Goal: Task Accomplishment & Management: Complete application form

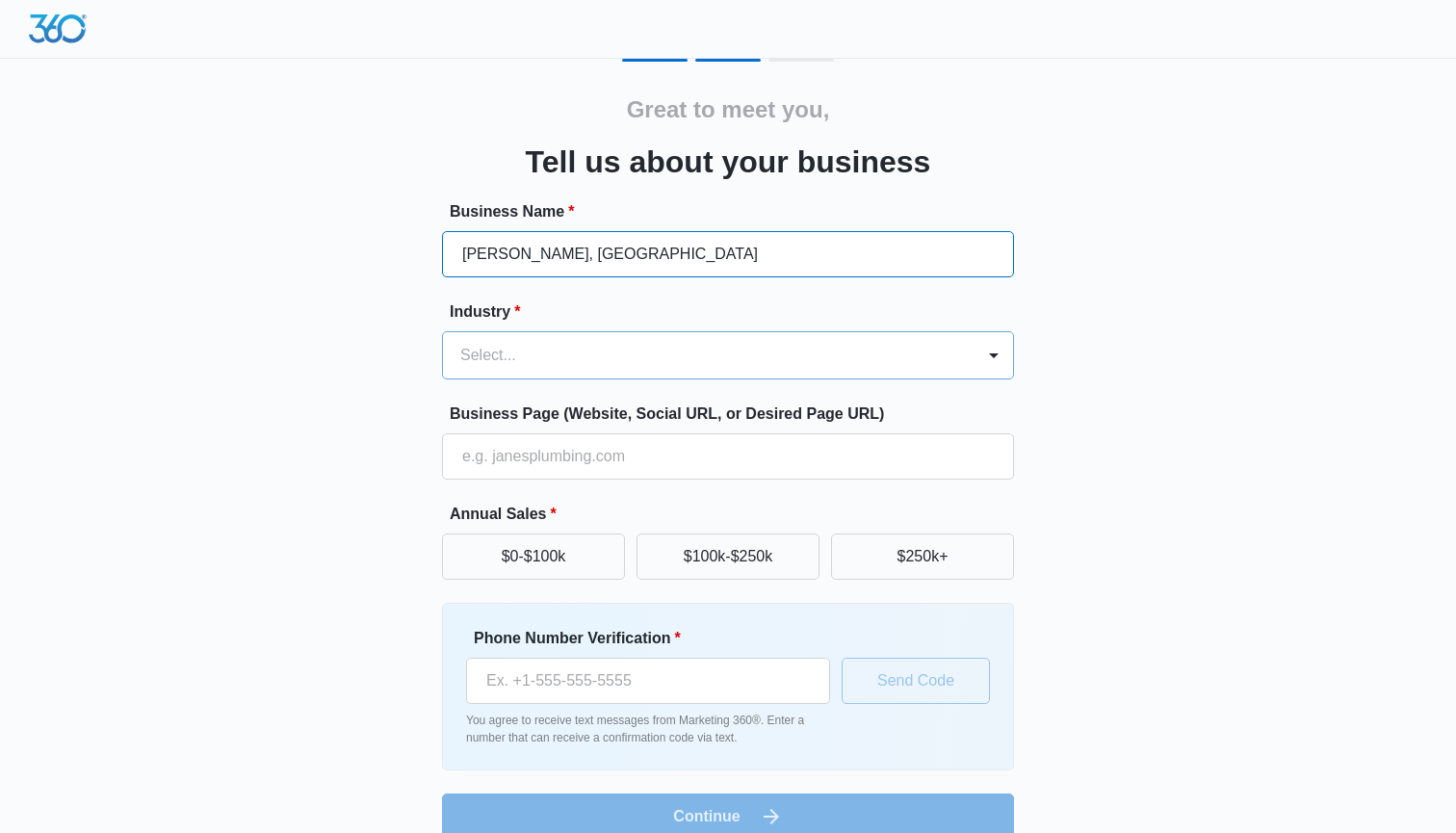
type input "[PERSON_NAME], [GEOGRAPHIC_DATA]"
click at [507, 360] on div "Select..." at bounding box center [705, 356] width 489 height 23
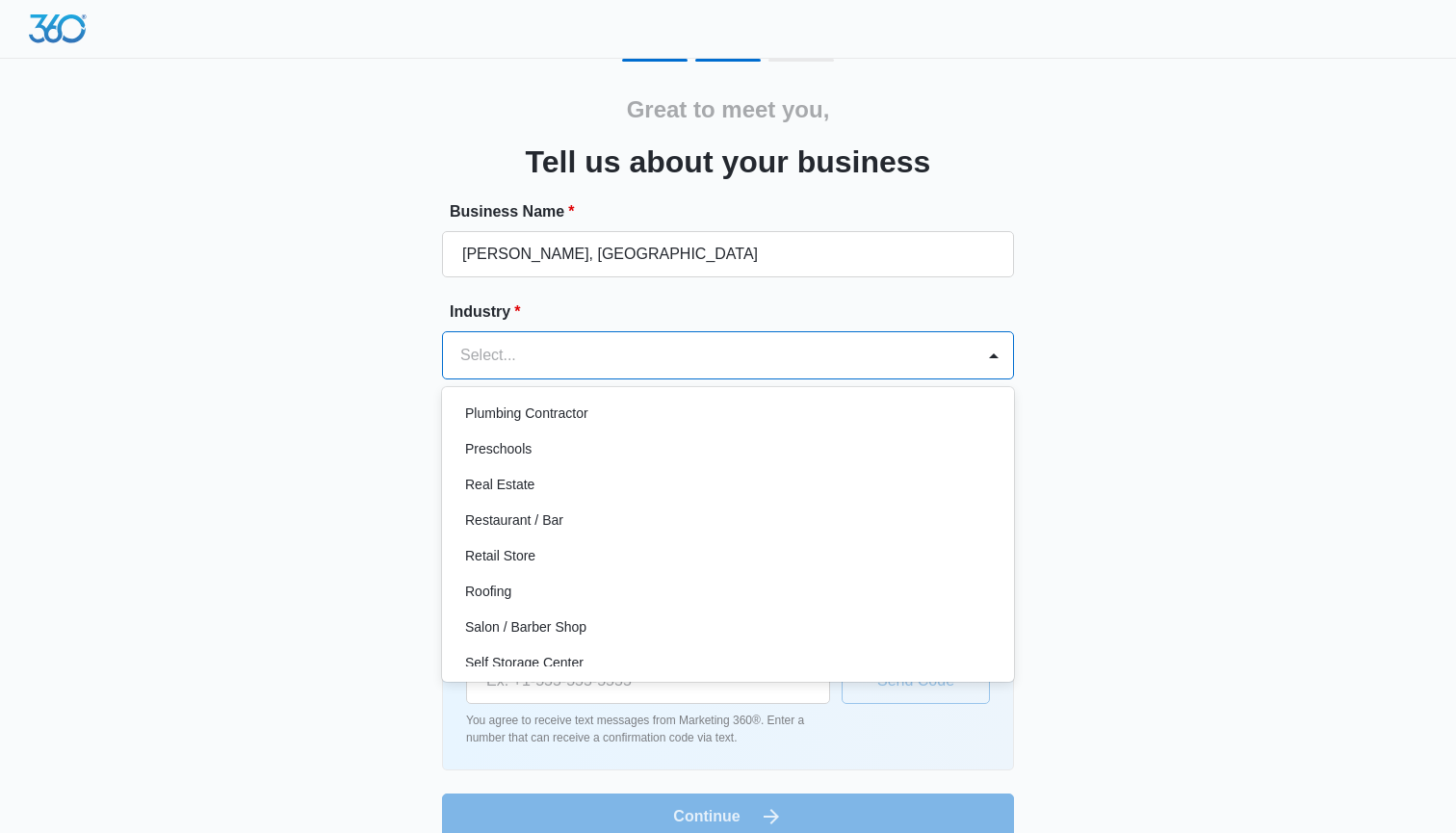
scroll to position [1296, 0]
click at [520, 477] on p "Real Estate" at bounding box center [500, 483] width 69 height 20
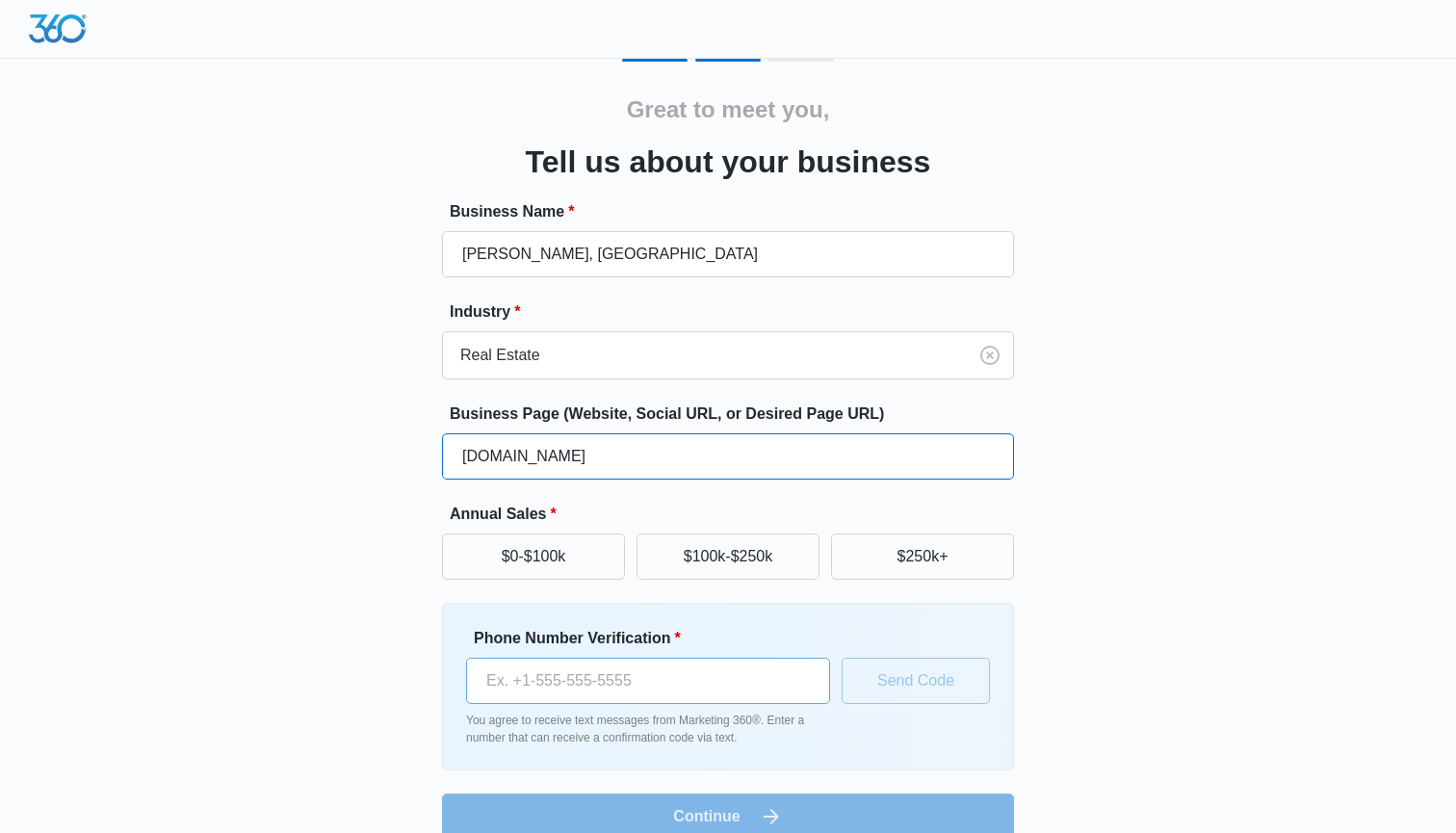
type input "www.purerealtyfl.com"
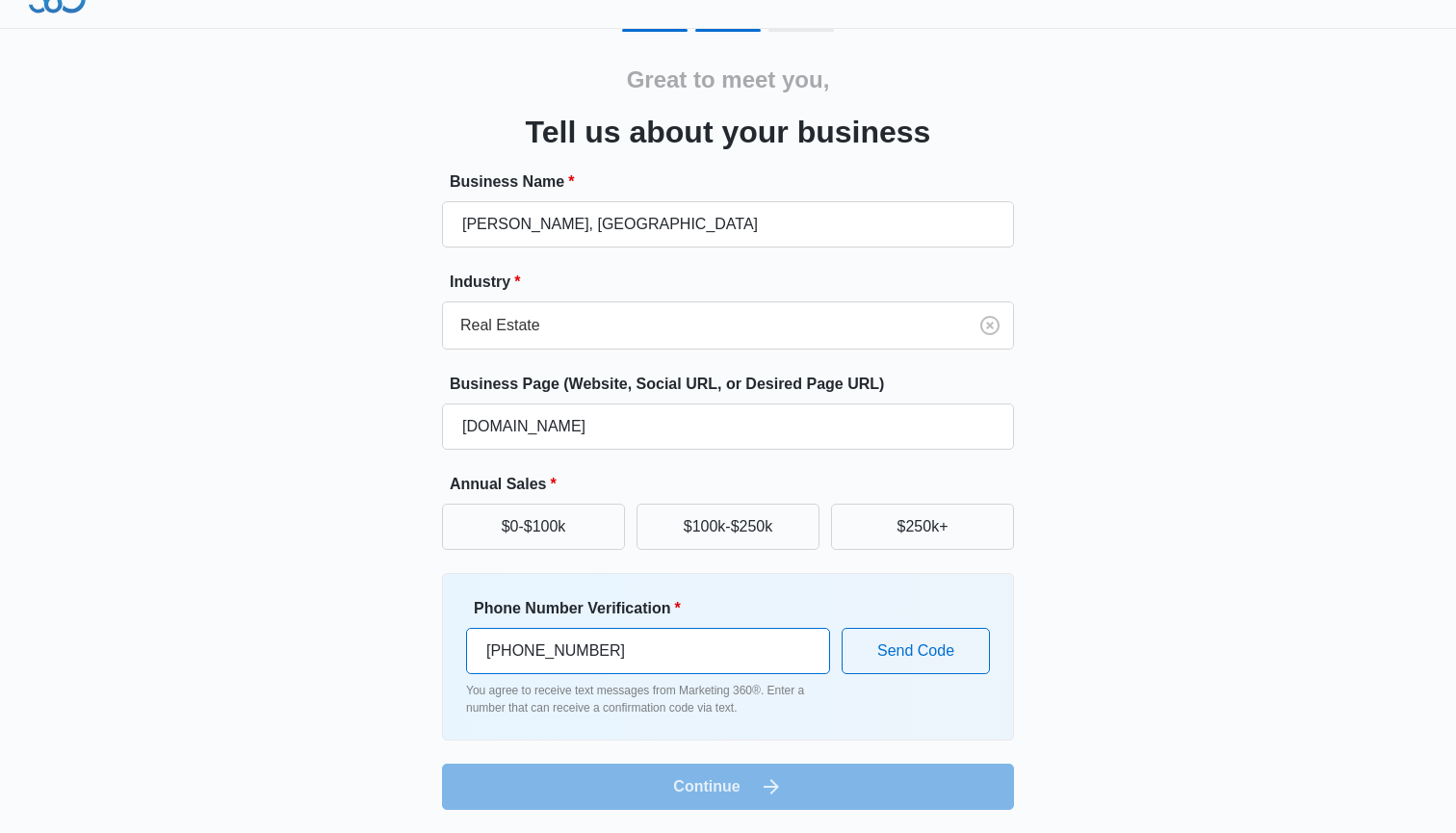
scroll to position [30, 0]
type input "(407) 913-1131"
click at [738, 522] on button "$100k-$250k" at bounding box center [728, 526] width 183 height 46
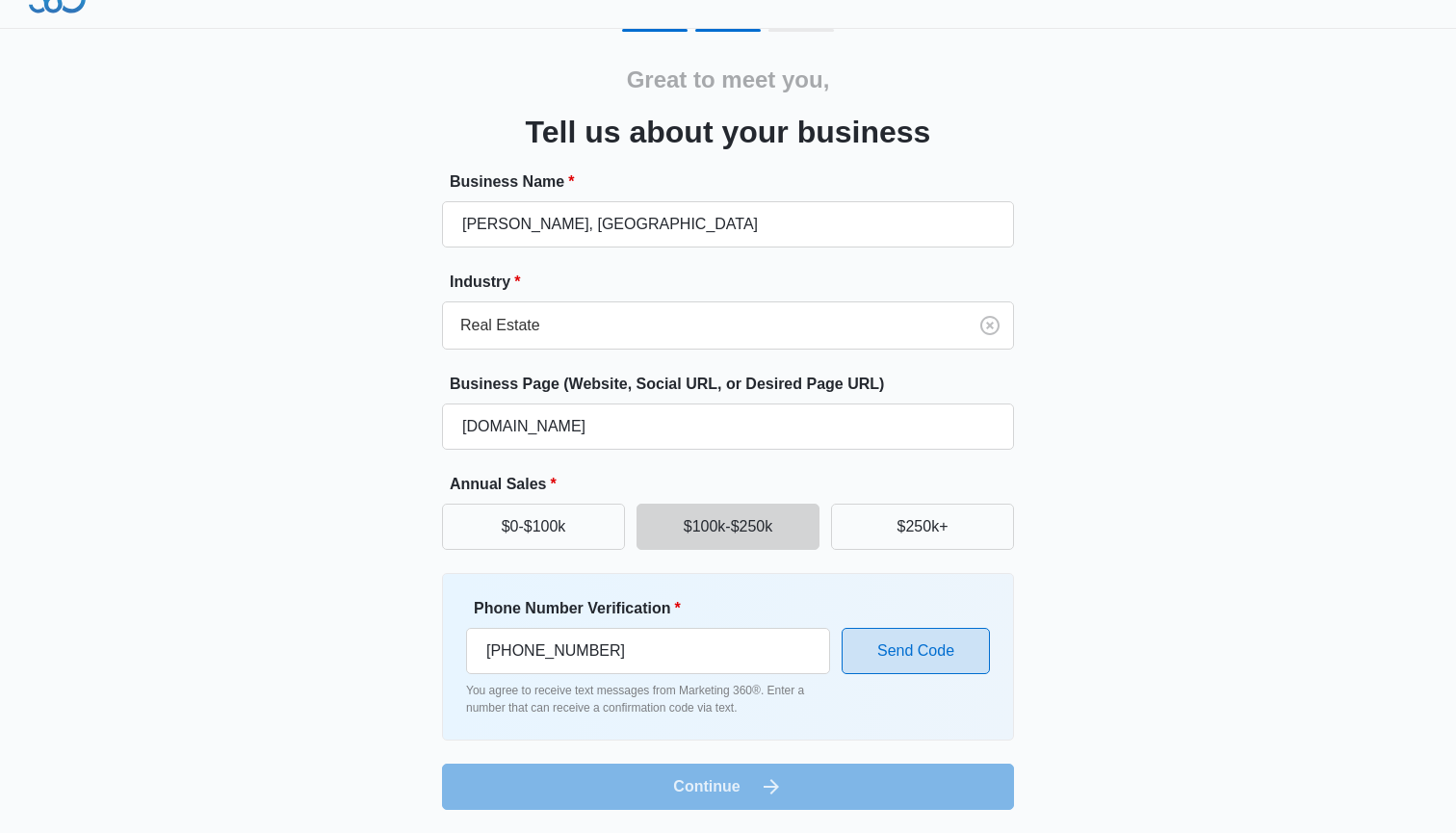
click at [919, 660] on button "Send Code" at bounding box center [915, 651] width 148 height 46
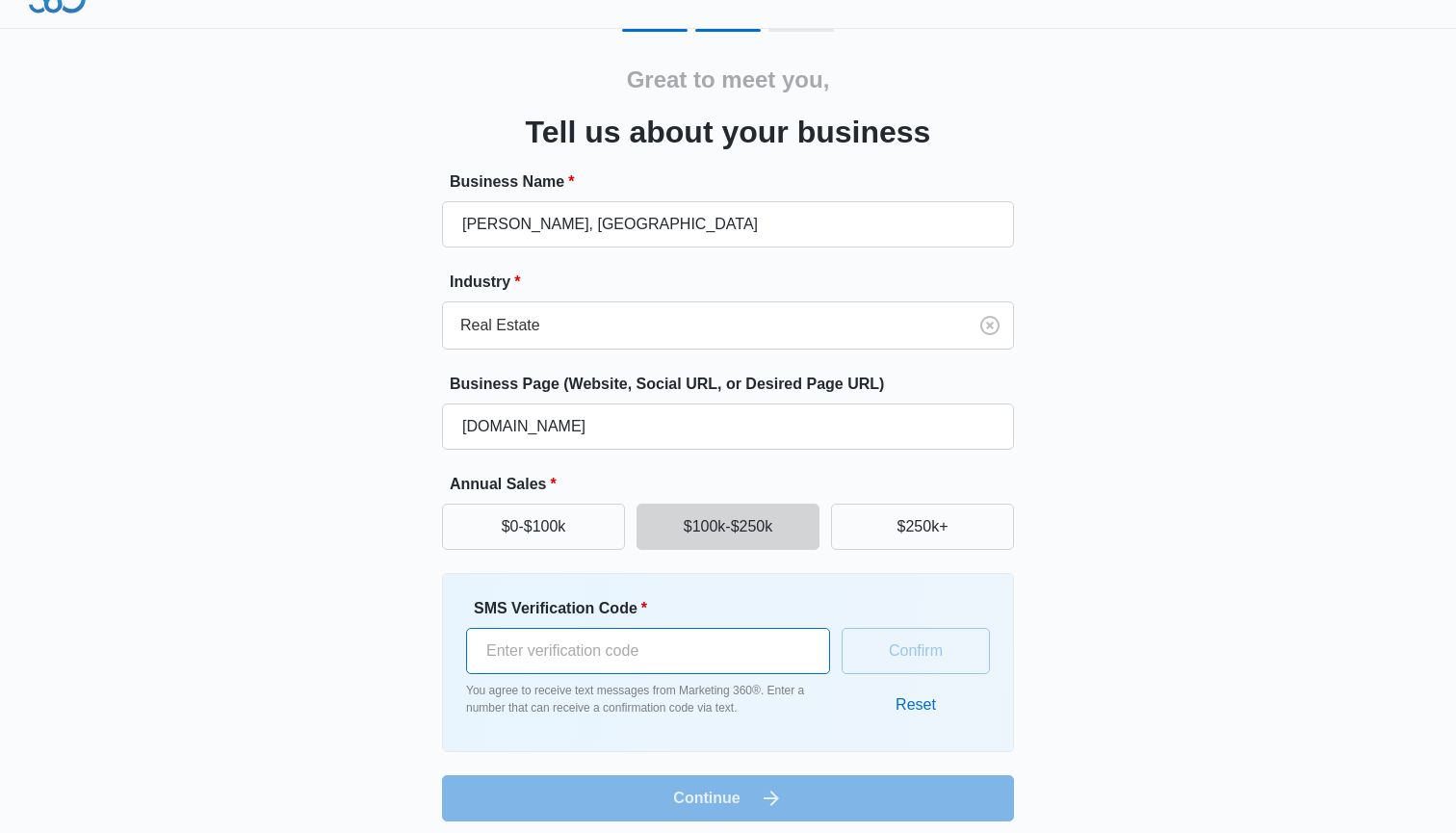
click at [688, 647] on input "SMS Verification Code *" at bounding box center [649, 651] width 364 height 46
type input "858801"
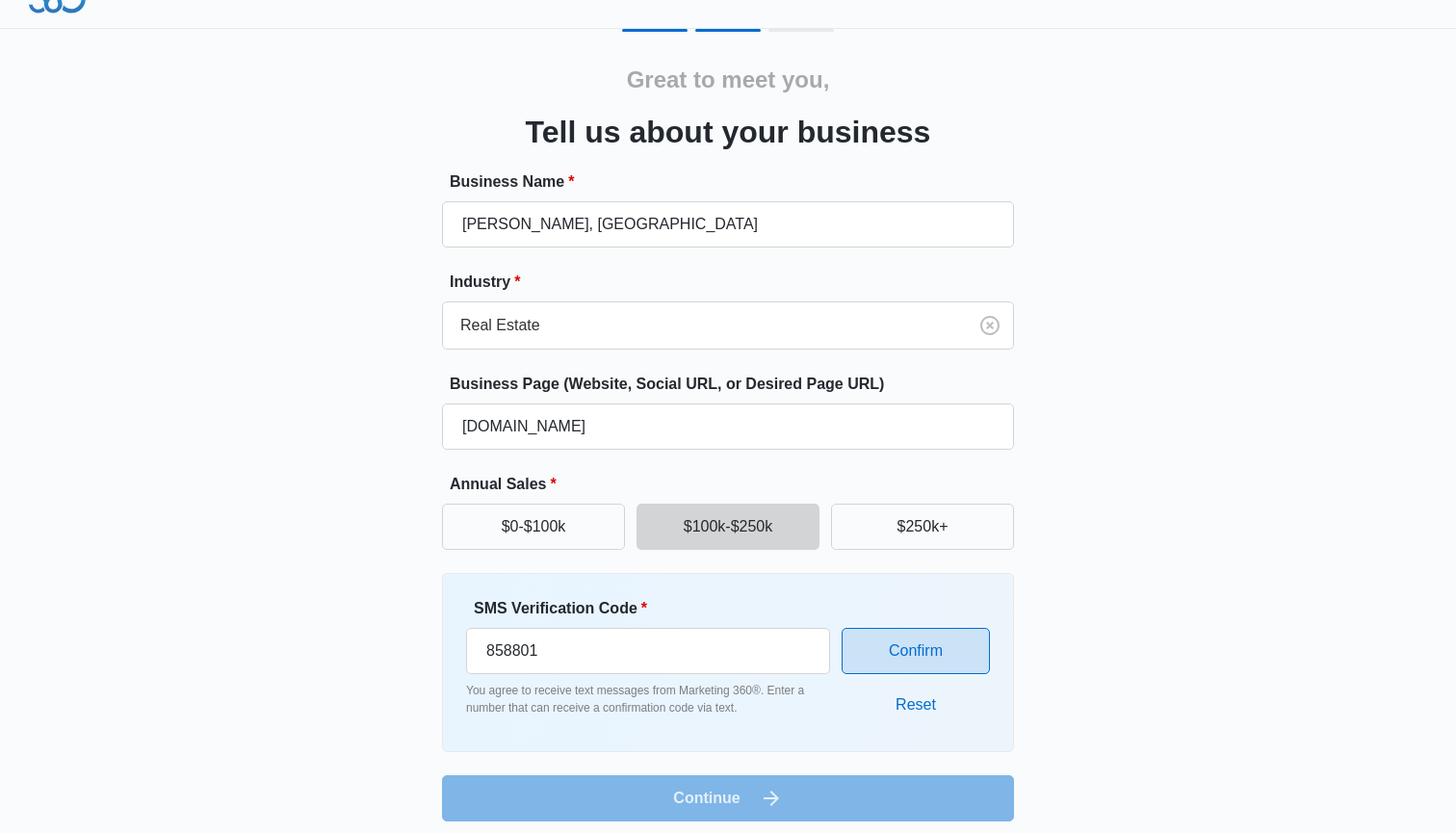
click at [899, 651] on button "Confirm" at bounding box center [915, 651] width 148 height 46
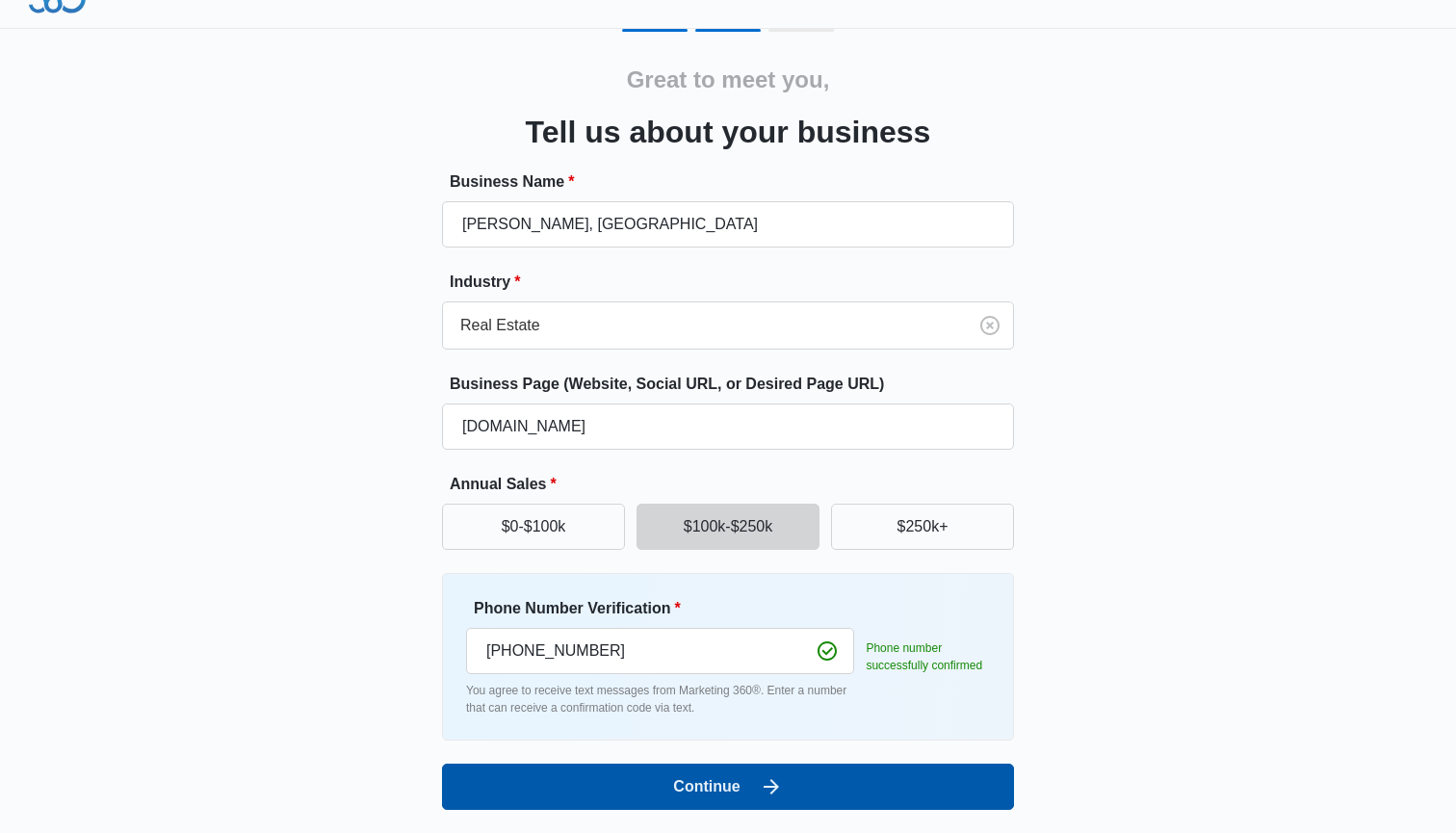
click at [749, 797] on button "Continue" at bounding box center [728, 786] width 572 height 46
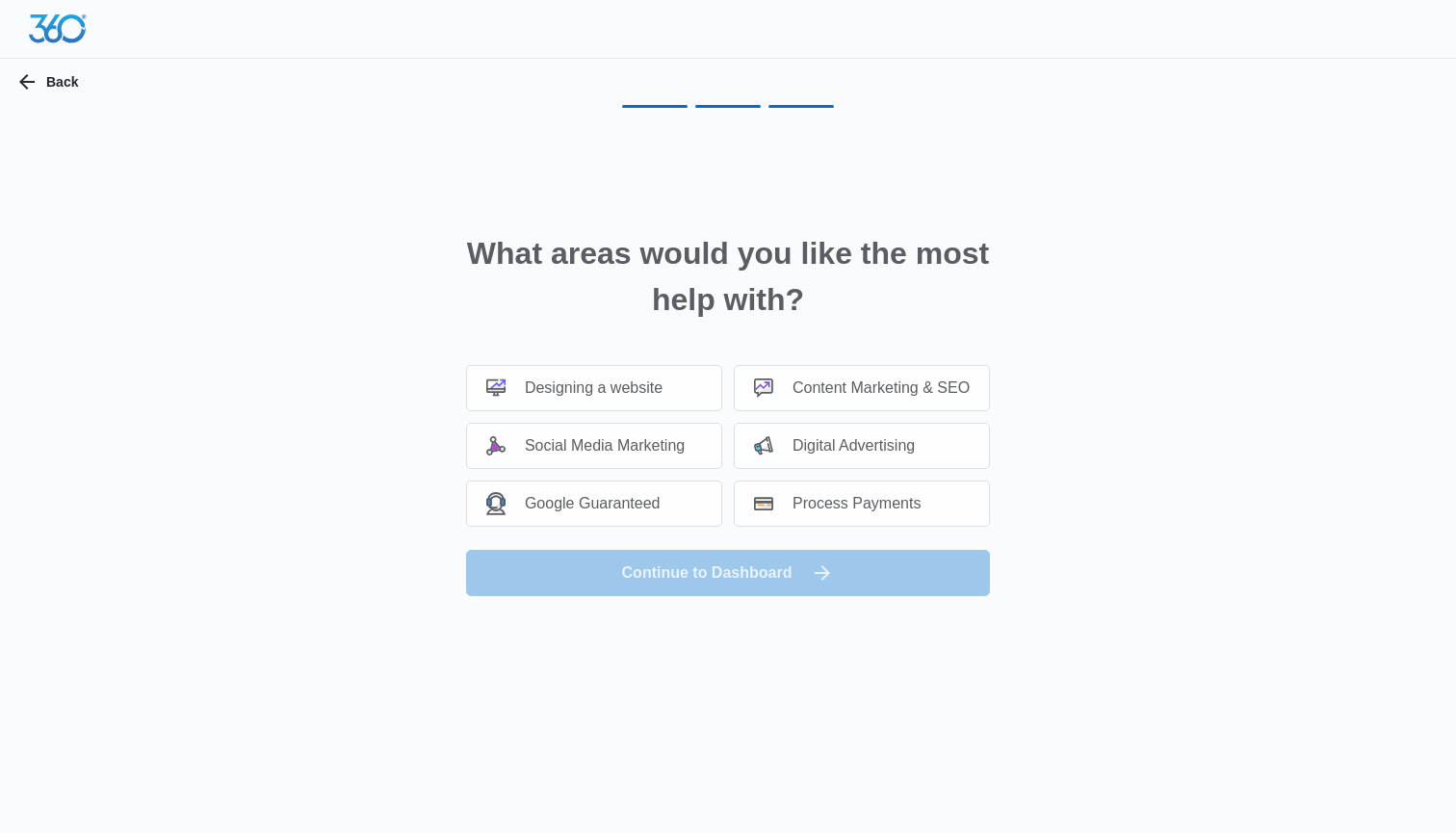
scroll to position [0, 0]
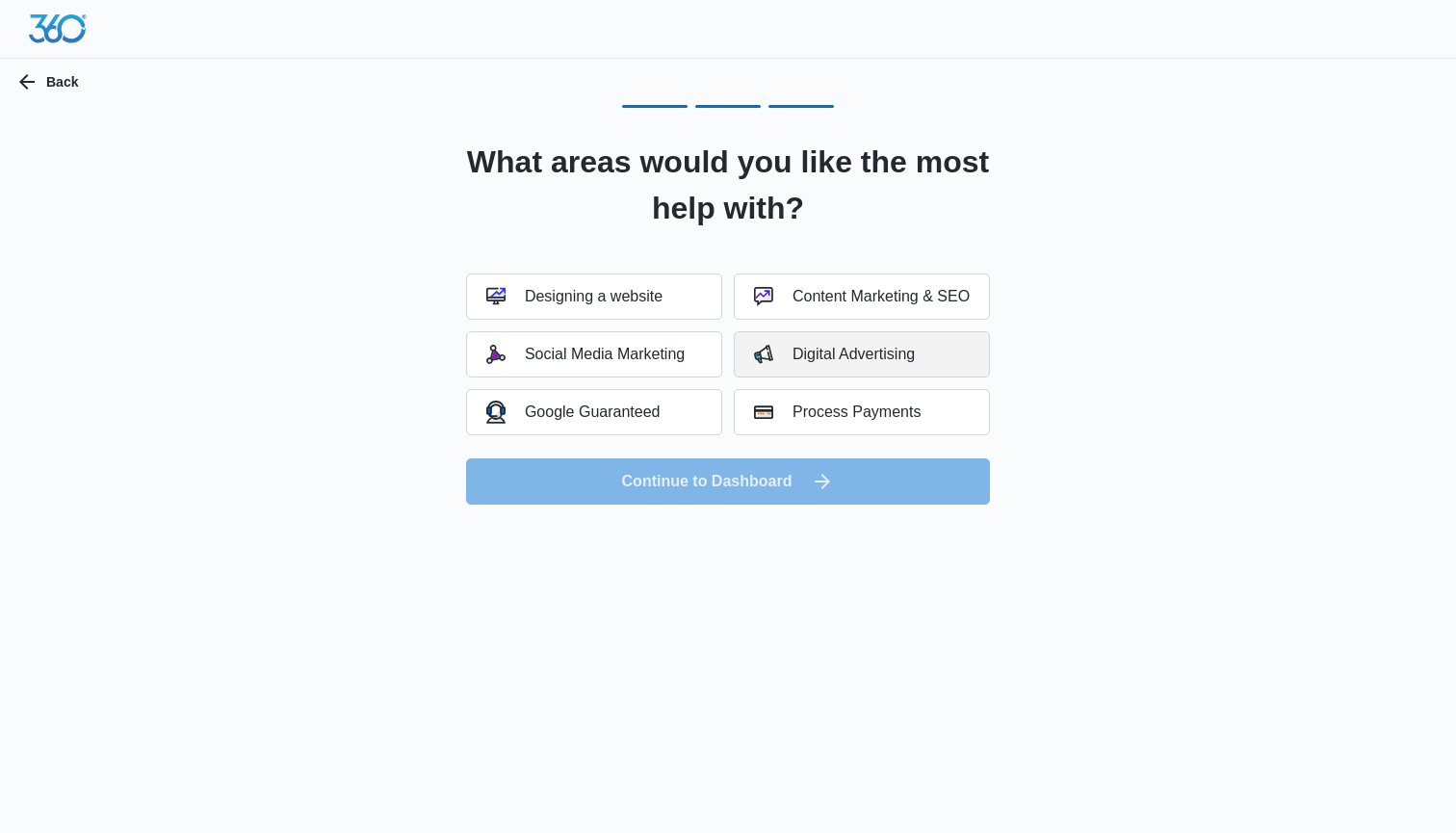
click at [869, 355] on div "Digital Advertising" at bounding box center [834, 355] width 161 height 19
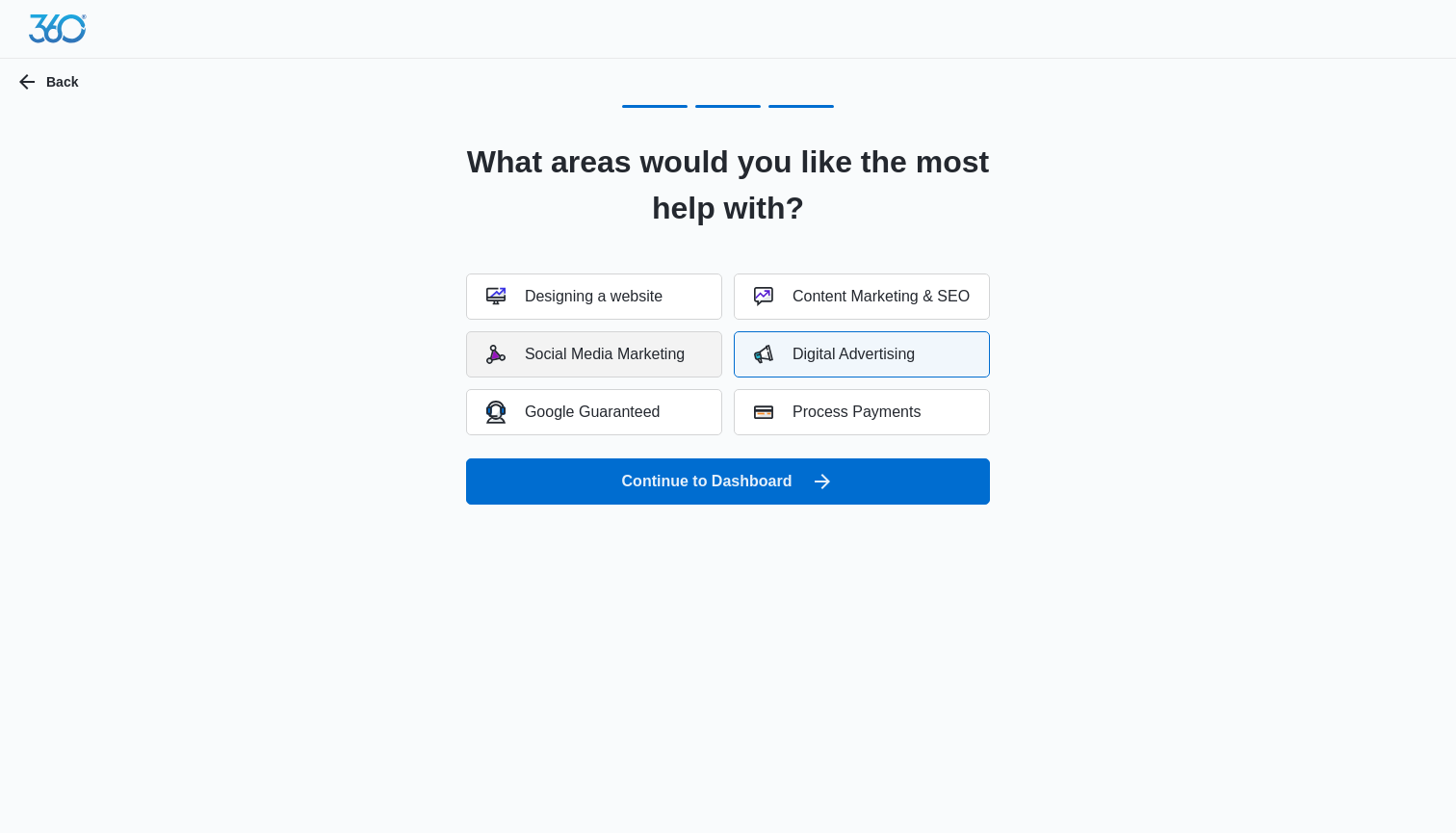
click at [669, 367] on button "Social Media Marketing" at bounding box center [594, 354] width 256 height 46
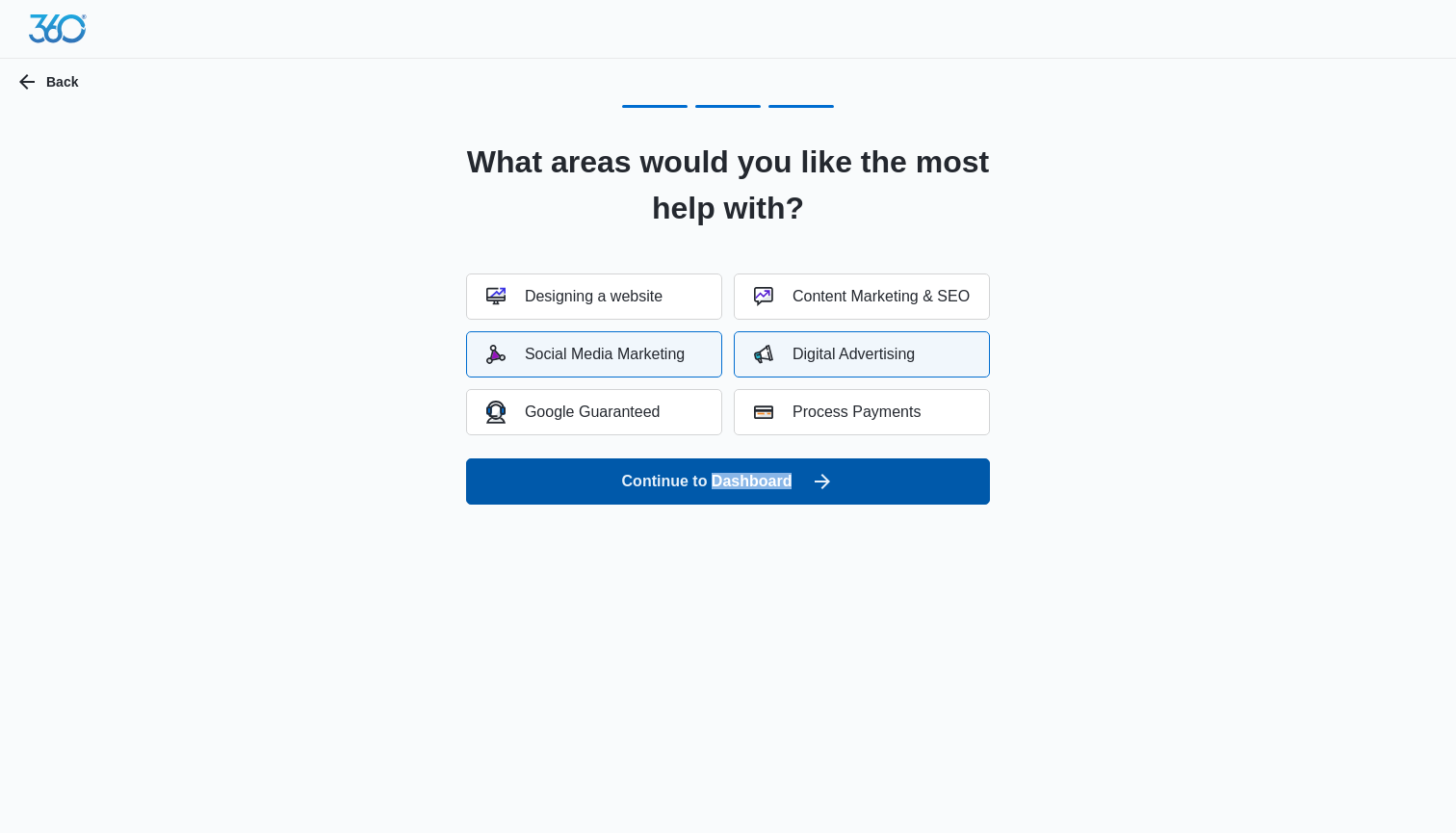
click at [681, 477] on button "Continue to Dashboard" at bounding box center [728, 481] width 524 height 46
